Goal: Task Accomplishment & Management: Use online tool/utility

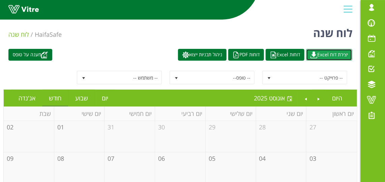
click at [314, 57] on img at bounding box center [314, 55] width 7 height 7
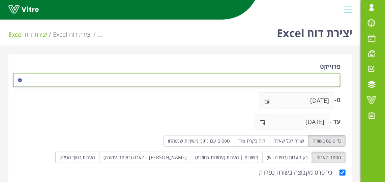
click at [317, 78] on span at bounding box center [183, 80] width 315 height 12
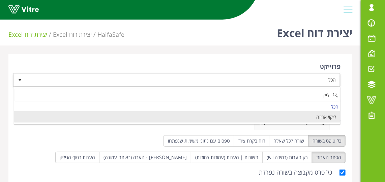
click at [321, 119] on li "ליקוי אריזה" at bounding box center [177, 116] width 326 height 11
type input "ליק"
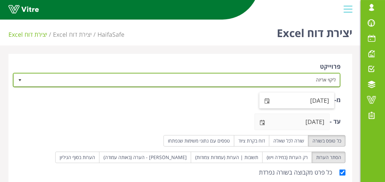
click at [266, 103] on span "select" at bounding box center [267, 101] width 5 height 5
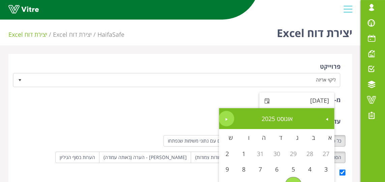
click at [231, 121] on link "Next" at bounding box center [227, 119] width 16 height 16
click at [328, 120] on span "Previous" at bounding box center [327, 119] width 5 height 5
click at [292, 154] on link "1" at bounding box center [294, 154] width 17 height 16
type input "01/07/2025"
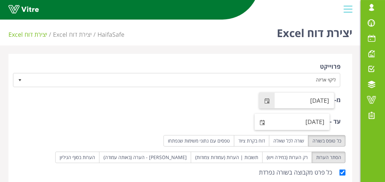
click at [264, 121] on span "select" at bounding box center [262, 122] width 5 height 5
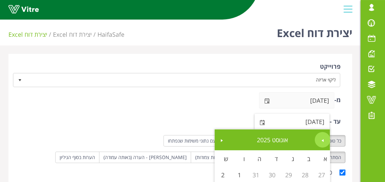
click at [318, 143] on link "Previous" at bounding box center [323, 140] width 16 height 16
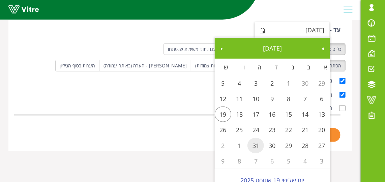
click at [258, 144] on link "31" at bounding box center [256, 146] width 17 height 16
type input "31/07/2025"
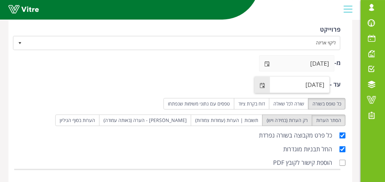
scroll to position [68, 0]
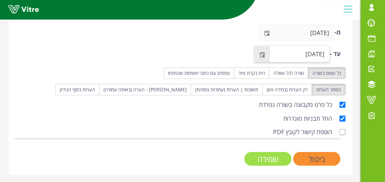
click at [283, 157] on input "שמירה" at bounding box center [268, 159] width 47 height 14
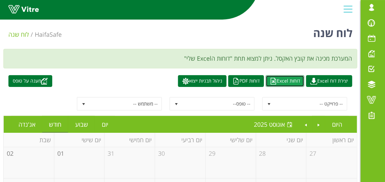
click at [285, 81] on link "דוחות Excel" at bounding box center [285, 81] width 39 height 12
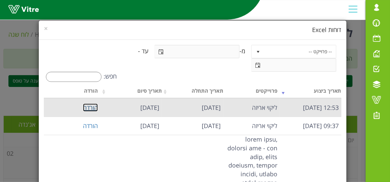
click at [92, 107] on link "הורדה" at bounding box center [90, 108] width 15 height 8
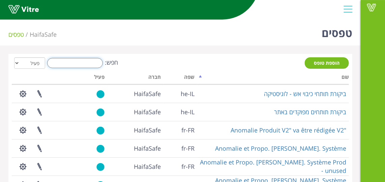
click at [90, 62] on input "חפש:" at bounding box center [75, 63] width 56 height 10
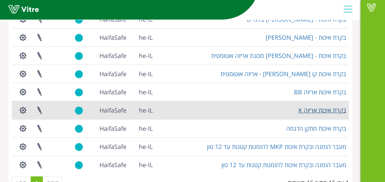
scroll to position [206, 0]
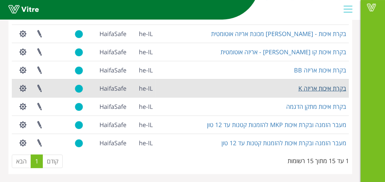
type input "בקרת איכות"
click at [325, 89] on link "בקרת איכות אריזה K" at bounding box center [323, 88] width 48 height 8
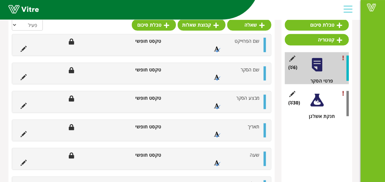
scroll to position [153, 0]
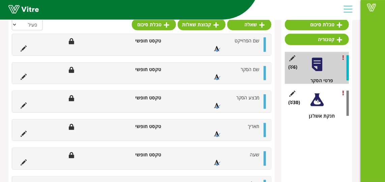
click at [319, 99] on div at bounding box center [317, 99] width 15 height 15
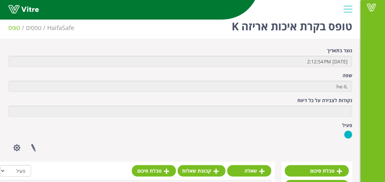
scroll to position [160, 0]
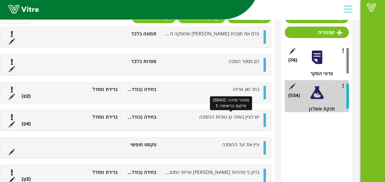
click at [209, 117] on span "יש לציין באיזה קו נארזת ההזמנה" at bounding box center [229, 117] width 60 height 6
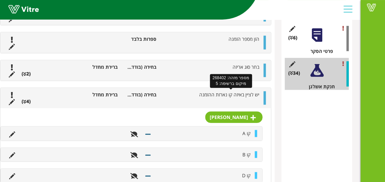
scroll to position [191, 0]
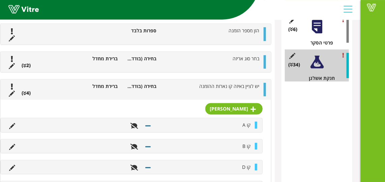
click at [195, 86] on li "יש לציין באיזה קו נארזת ההזמנה" at bounding box center [211, 86] width 103 height 7
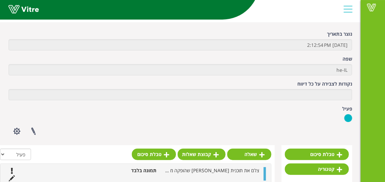
scroll to position [0, 0]
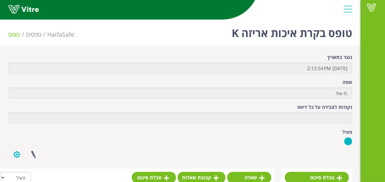
click at [20, 152] on button "button" at bounding box center [16, 155] width 17 height 18
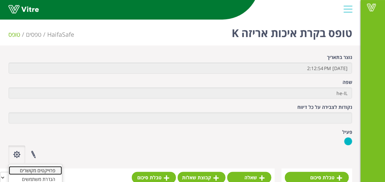
click at [38, 172] on link "פרוייקטים מקושרים" at bounding box center [35, 170] width 53 height 9
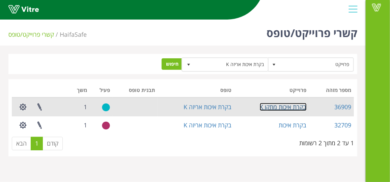
click at [291, 106] on link "בקרת איכות מתקן K" at bounding box center [283, 107] width 47 height 8
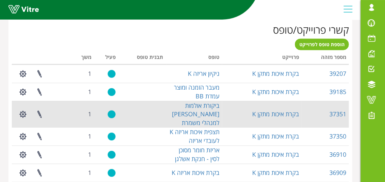
scroll to position [307, 0]
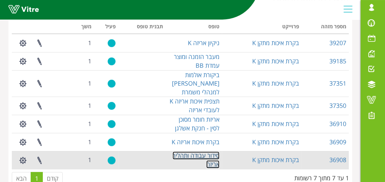
click at [214, 152] on link "סידור עבודה ותהליך אריזה" at bounding box center [196, 160] width 47 height 17
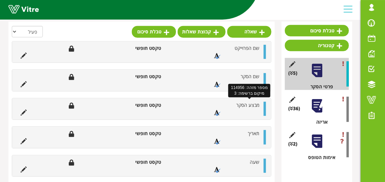
scroll to position [158, 0]
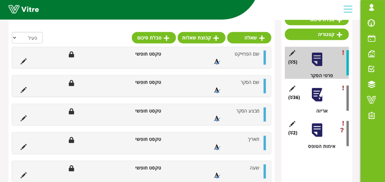
click at [322, 98] on div at bounding box center [317, 94] width 15 height 15
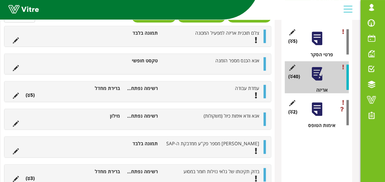
scroll to position [189, 0]
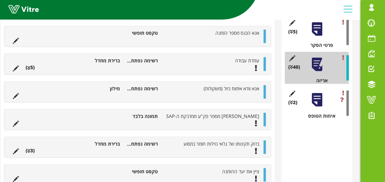
click at [178, 92] on ul "אנא וודא אימות כיול (משקולות) רשימה נפתחת (Combo Box) מילון" at bounding box center [135, 91] width 253 height 13
click at [245, 87] on span "אנא וודא אימות כיול (משקולות)" at bounding box center [232, 88] width 56 height 6
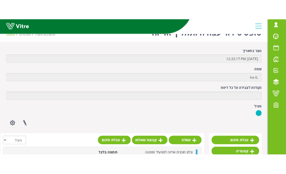
scroll to position [0, 0]
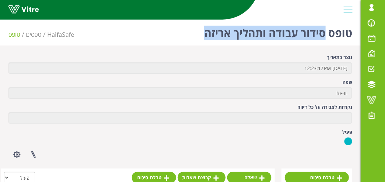
drag, startPoint x: 327, startPoint y: 34, endPoint x: 201, endPoint y: 36, distance: 125.9
click at [201, 36] on div "טופס סידור עבודה ותהליך אריזה HaifaSafe טפסים טופס" at bounding box center [180, 31] width 361 height 29
copy h1 "סידור עבודה ותהליך אריזה"
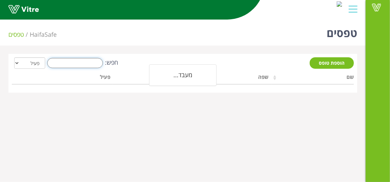
click at [88, 61] on input "חפש:" at bounding box center [75, 63] width 56 height 10
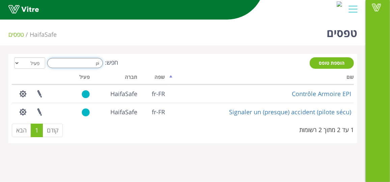
click at [88, 61] on input "pi" at bounding box center [75, 63] width 56 height 10
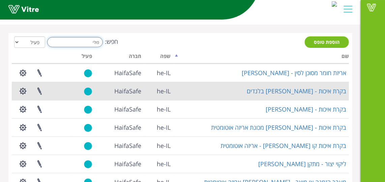
scroll to position [30, 0]
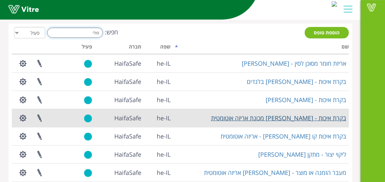
type input "פולי"
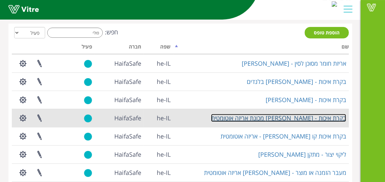
click at [299, 116] on link "בקרת איכות - [PERSON_NAME] מכונת אריזה אוטומטית" at bounding box center [278, 118] width 135 height 8
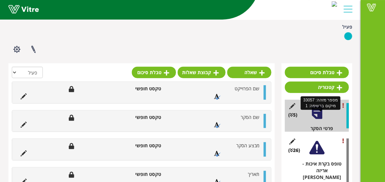
scroll to position [153, 0]
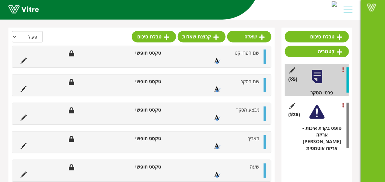
click at [320, 105] on div at bounding box center [317, 112] width 15 height 15
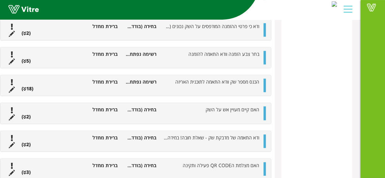
scroll to position [460, 0]
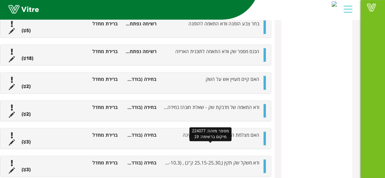
click at [233, 159] on span "ודא משקל שק תקין (,25.15-25.30 ק"ג) , (10.1-10.3)" at bounding box center [208, 162] width 101 height 6
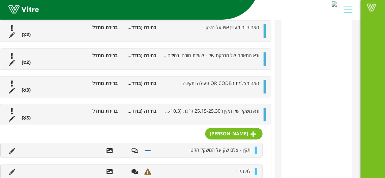
scroll to position [521, 0]
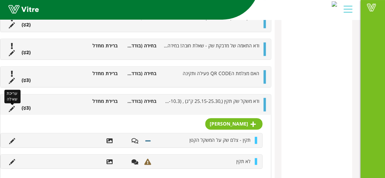
click at [13, 106] on icon at bounding box center [12, 109] width 6 height 6
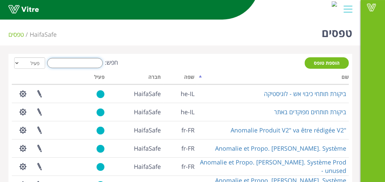
click at [96, 65] on input "חפש:" at bounding box center [75, 63] width 56 height 10
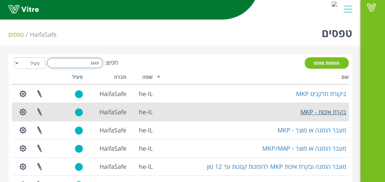
type input "MKP"
click at [319, 110] on link "בקרת איכות - MKP" at bounding box center [324, 112] width 46 height 8
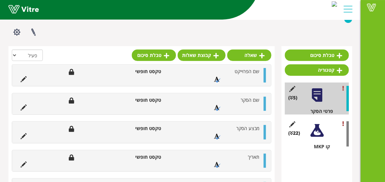
click at [316, 126] on div at bounding box center [317, 130] width 15 height 15
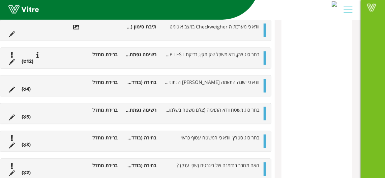
scroll to position [414, 0]
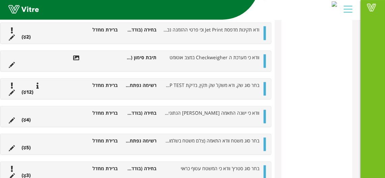
click at [243, 89] on li at bounding box center [243, 92] width 13 height 7
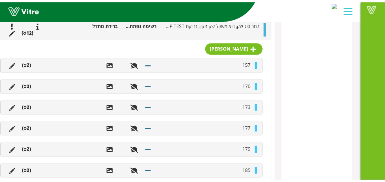
scroll to position [444, 0]
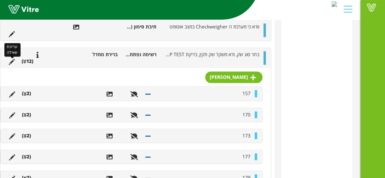
click at [12, 59] on icon at bounding box center [12, 62] width 6 height 6
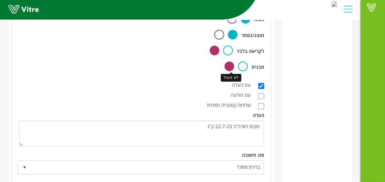
scroll to position [659, 0]
